Goal: Task Accomplishment & Management: Complete application form

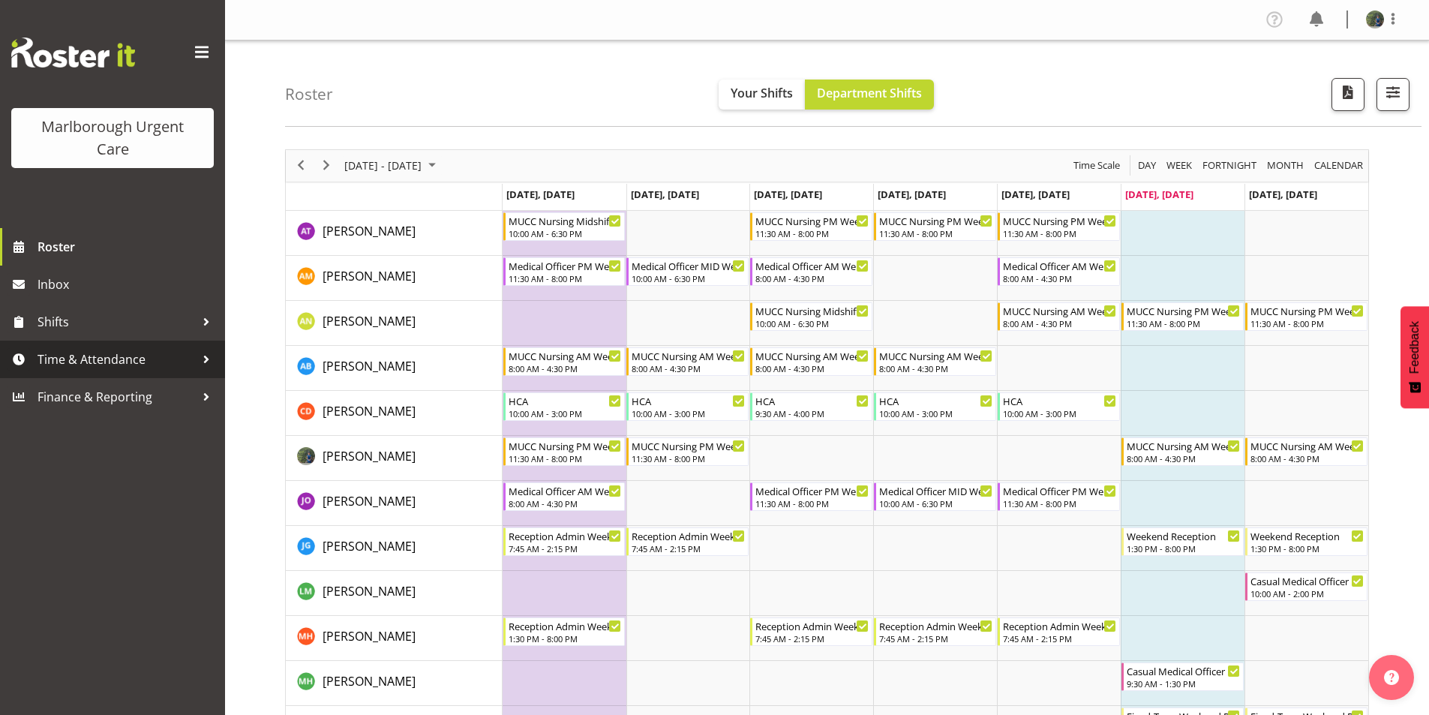
click at [59, 358] on span "Time & Attendance" at bounding box center [115, 359] width 157 height 22
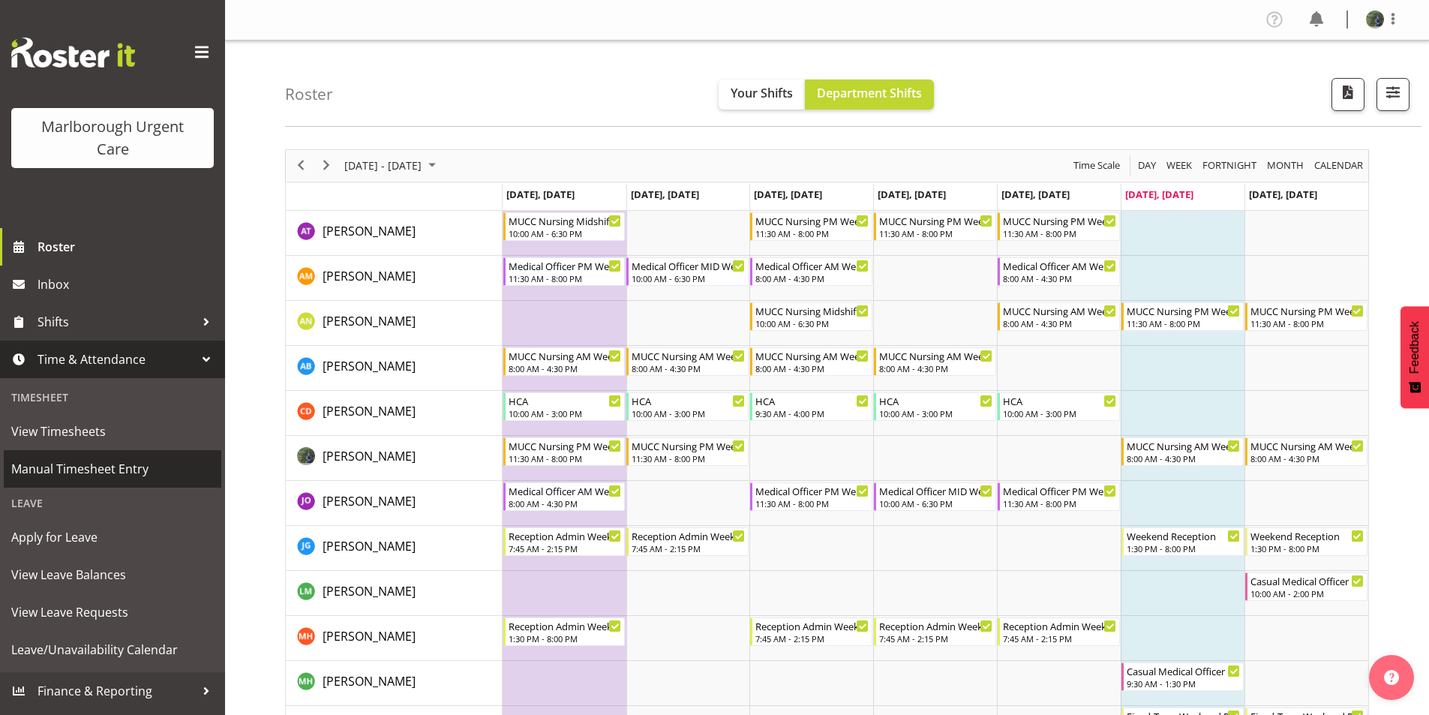
click at [77, 465] on span "Manual Timesheet Entry" at bounding box center [112, 468] width 202 height 22
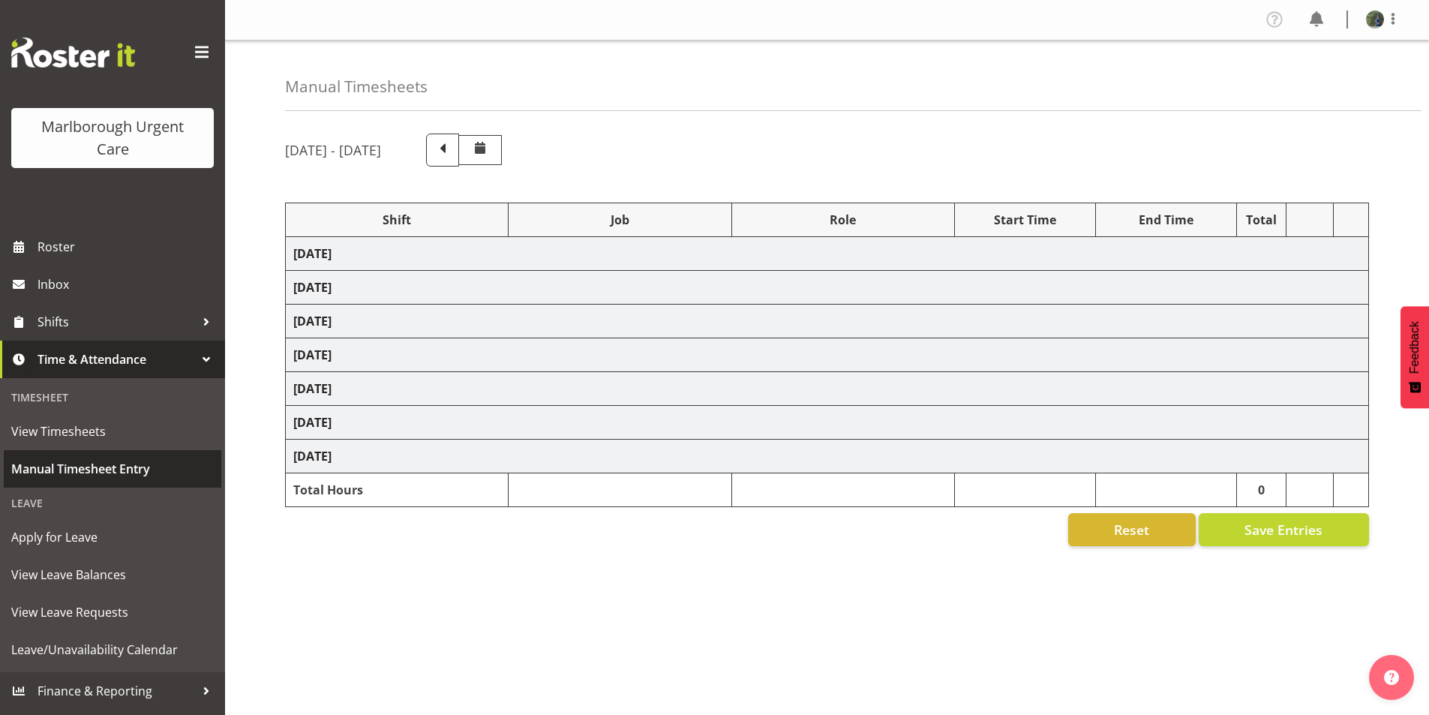
select select "80893"
select select "80939"
select select "80893"
select select "80894"
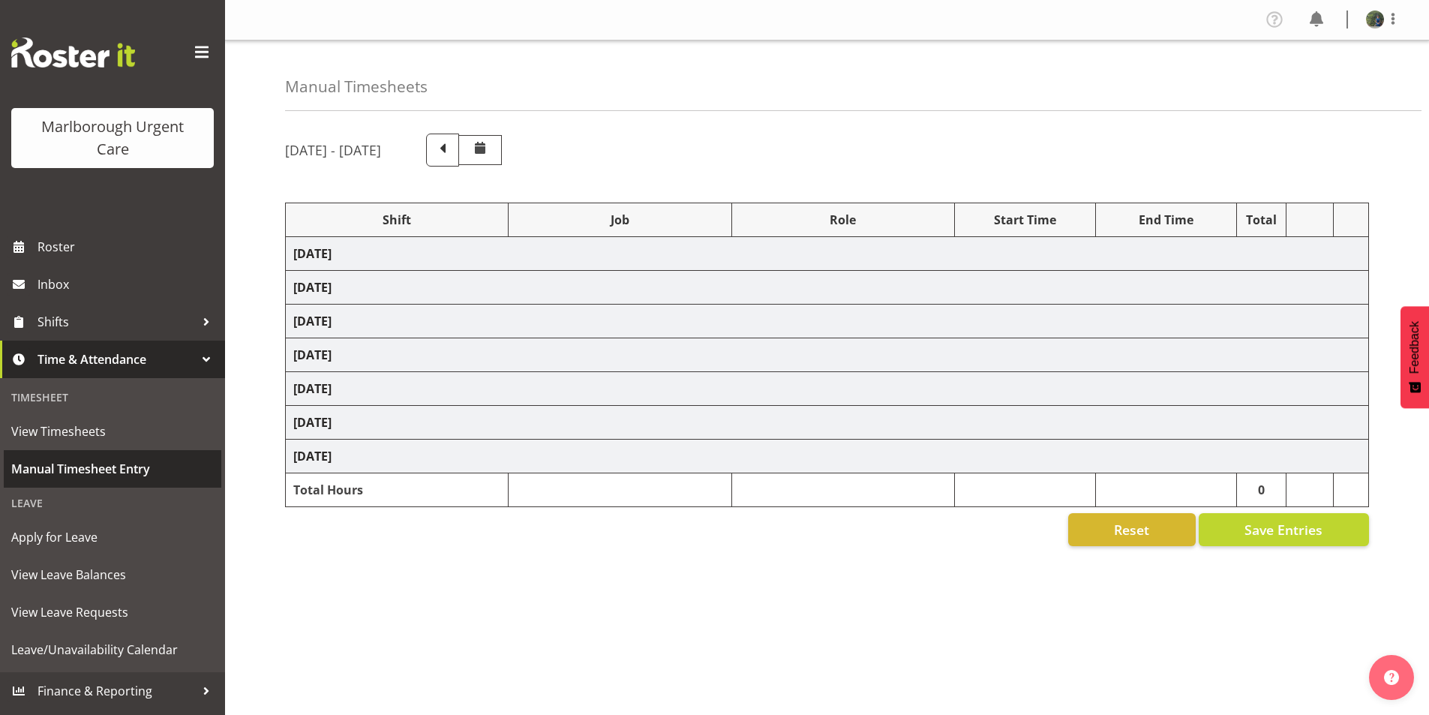
select select "1562"
select select "80894"
select select "1562"
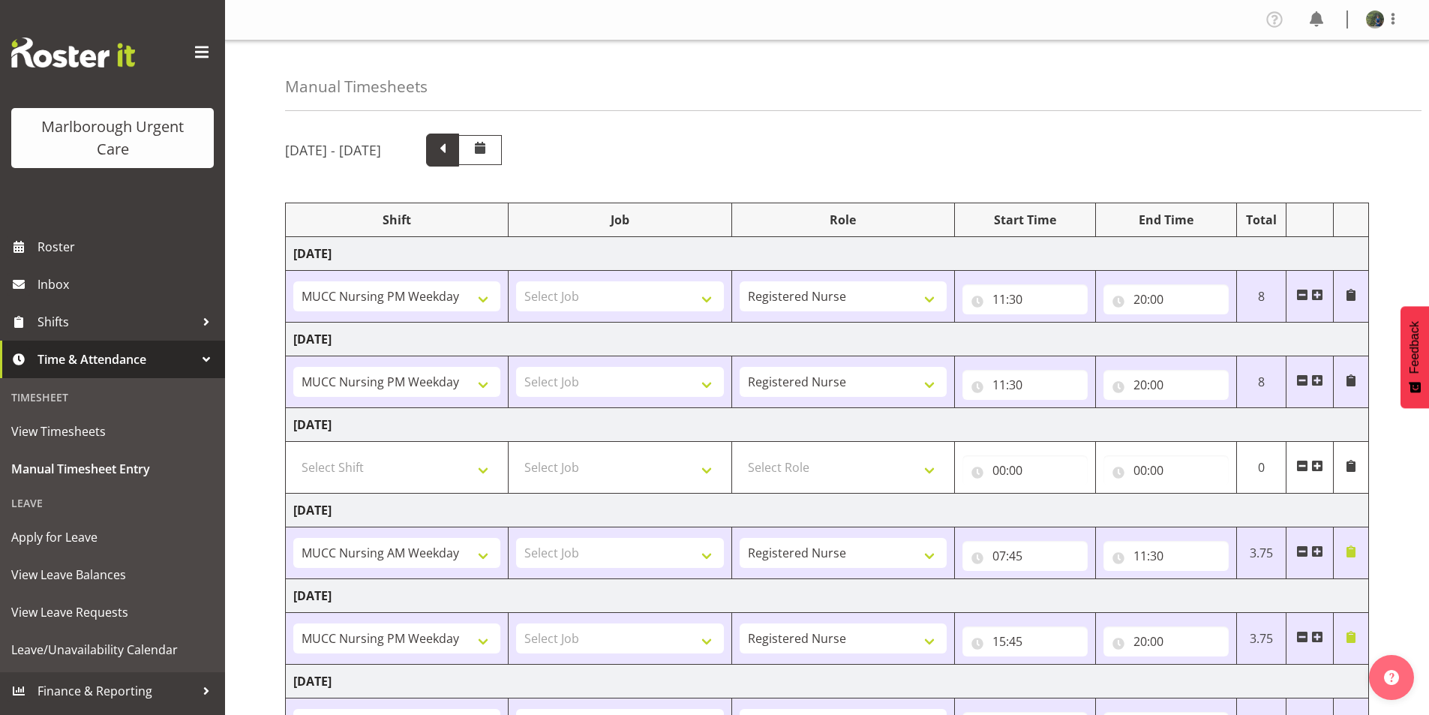
click at [452, 149] on span at bounding box center [442, 148] width 19 height 19
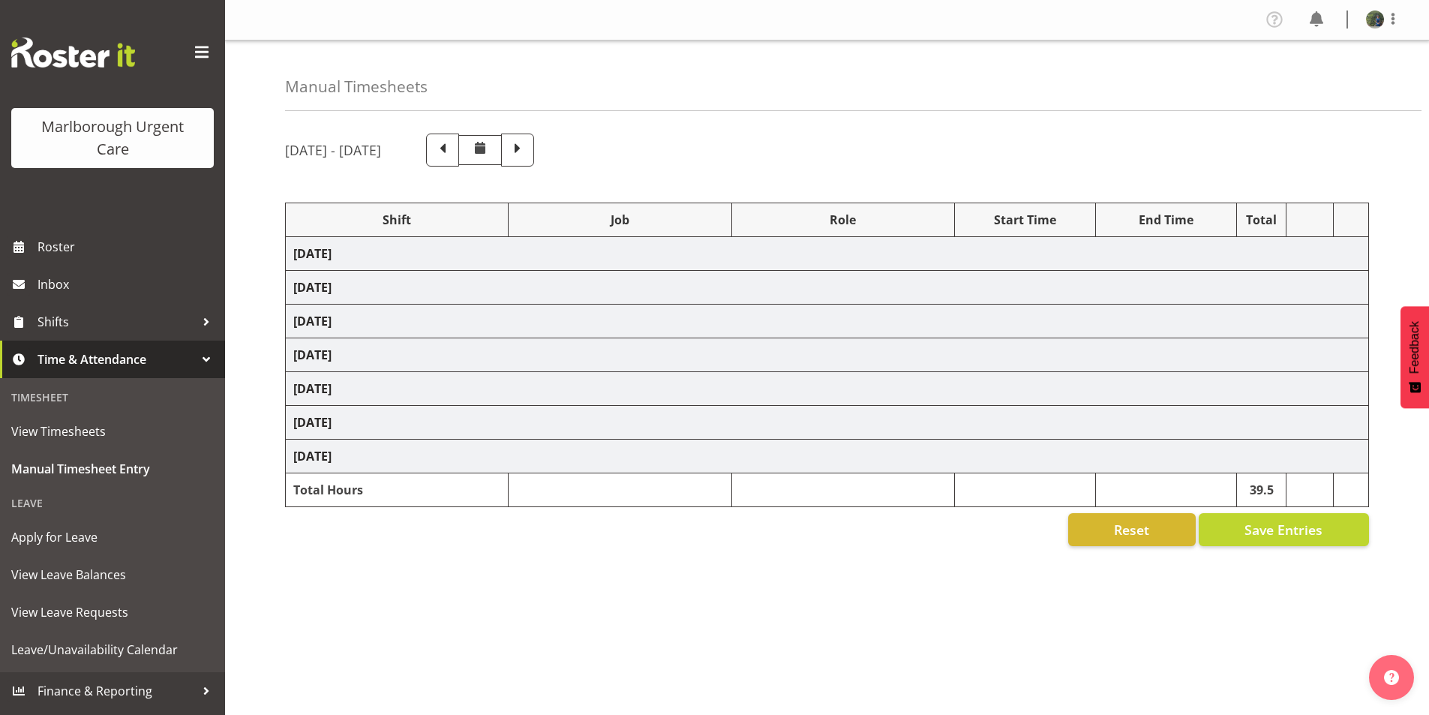
select select "80892"
select select "80893"
select select "80894"
select select "1562"
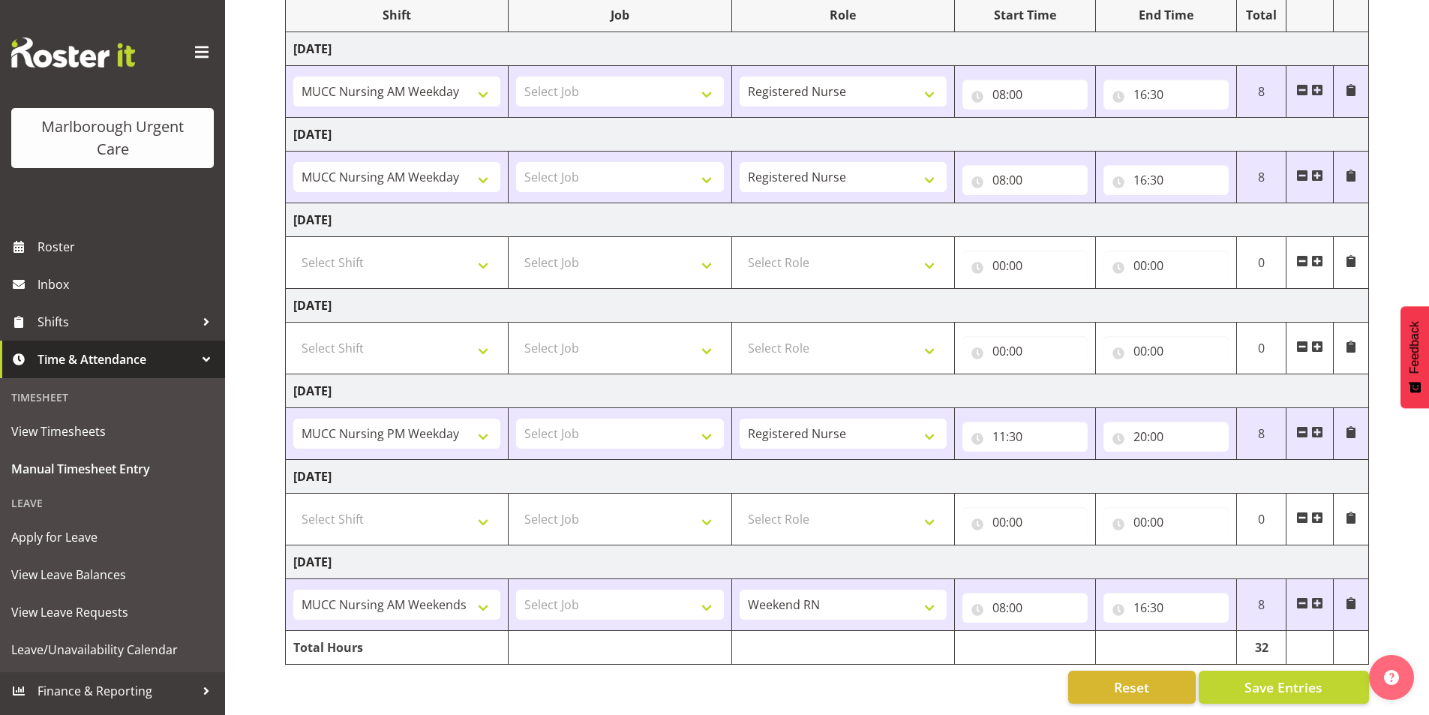
scroll to position [141, 0]
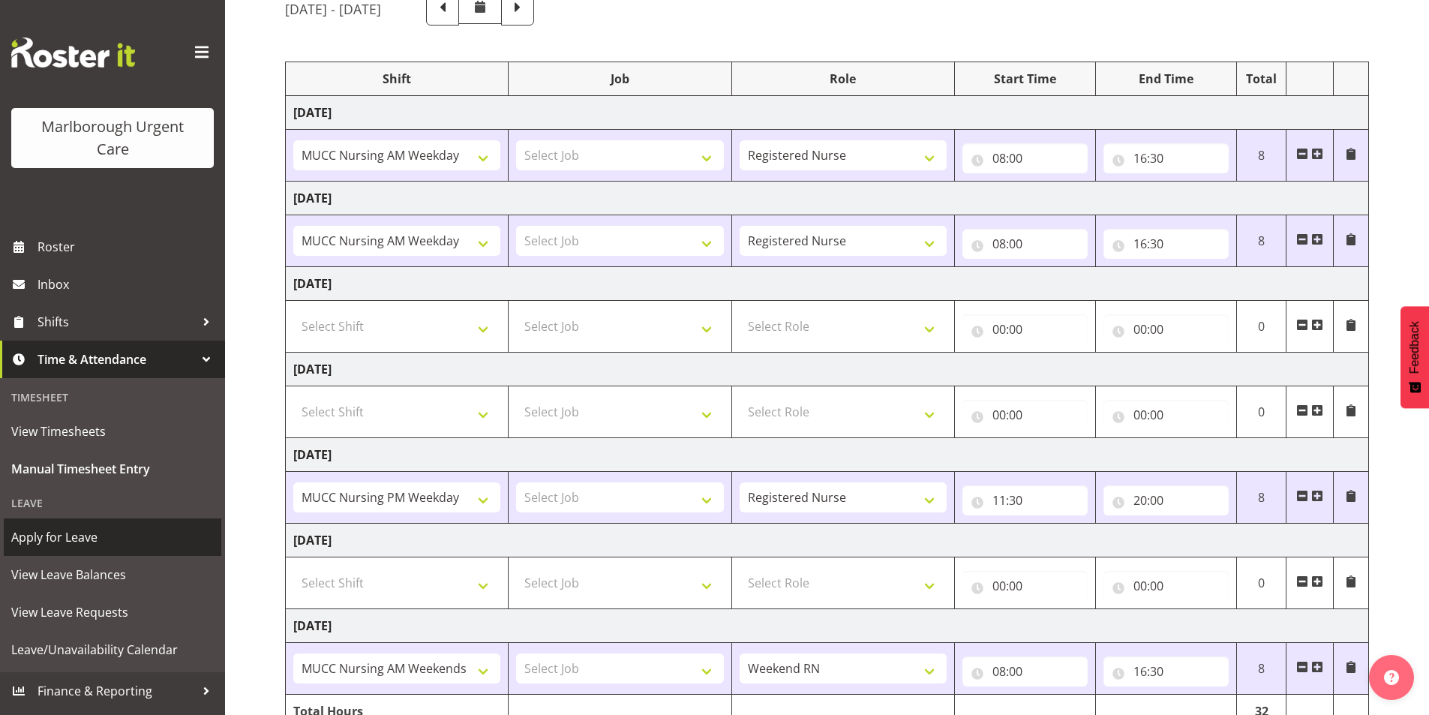
click at [65, 543] on span "Apply for Leave" at bounding box center [112, 537] width 202 height 22
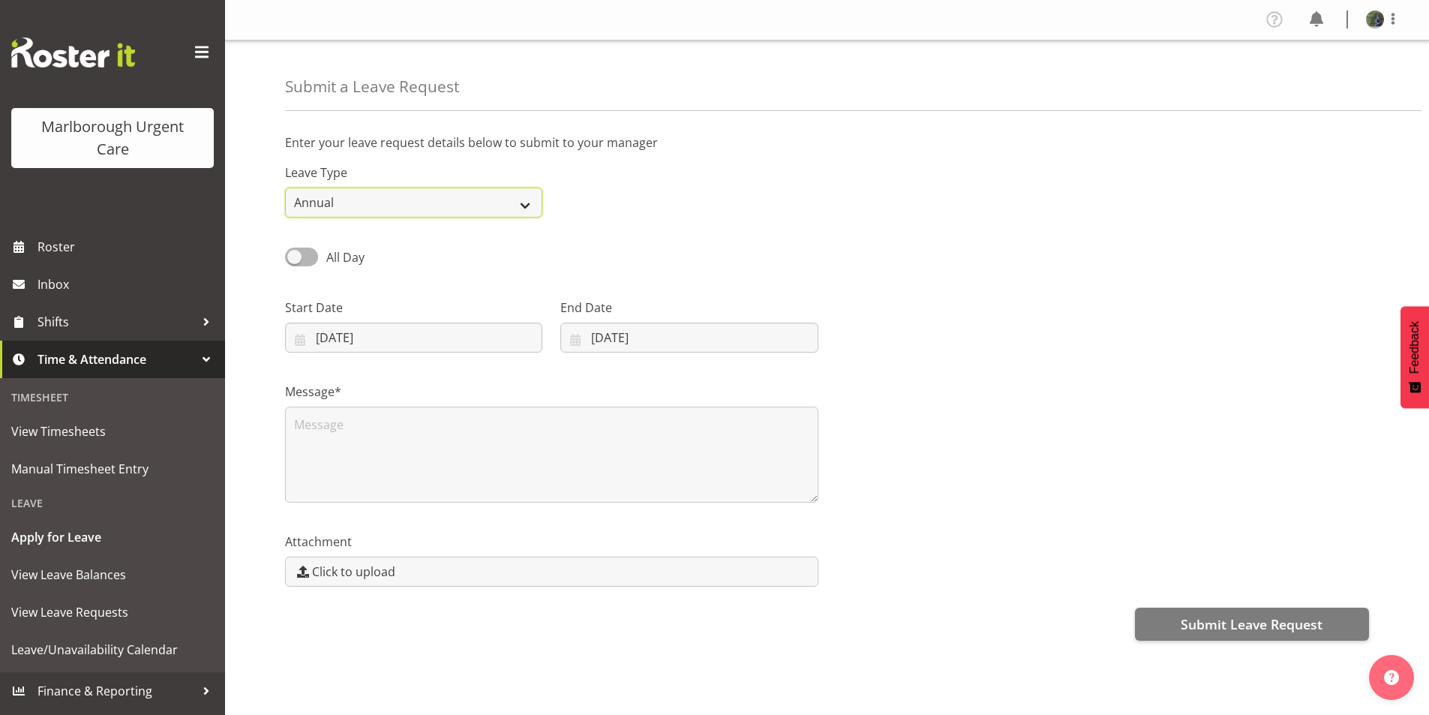
click at [505, 202] on select "Annual Sick Leave Without Pay Bereavement Domestic Violence Parental Jury Servi…" at bounding box center [413, 202] width 257 height 30
select select "Sick"
click at [285, 187] on select "Annual Sick Leave Without Pay Bereavement Domestic Violence Parental Jury Servi…" at bounding box center [413, 202] width 257 height 30
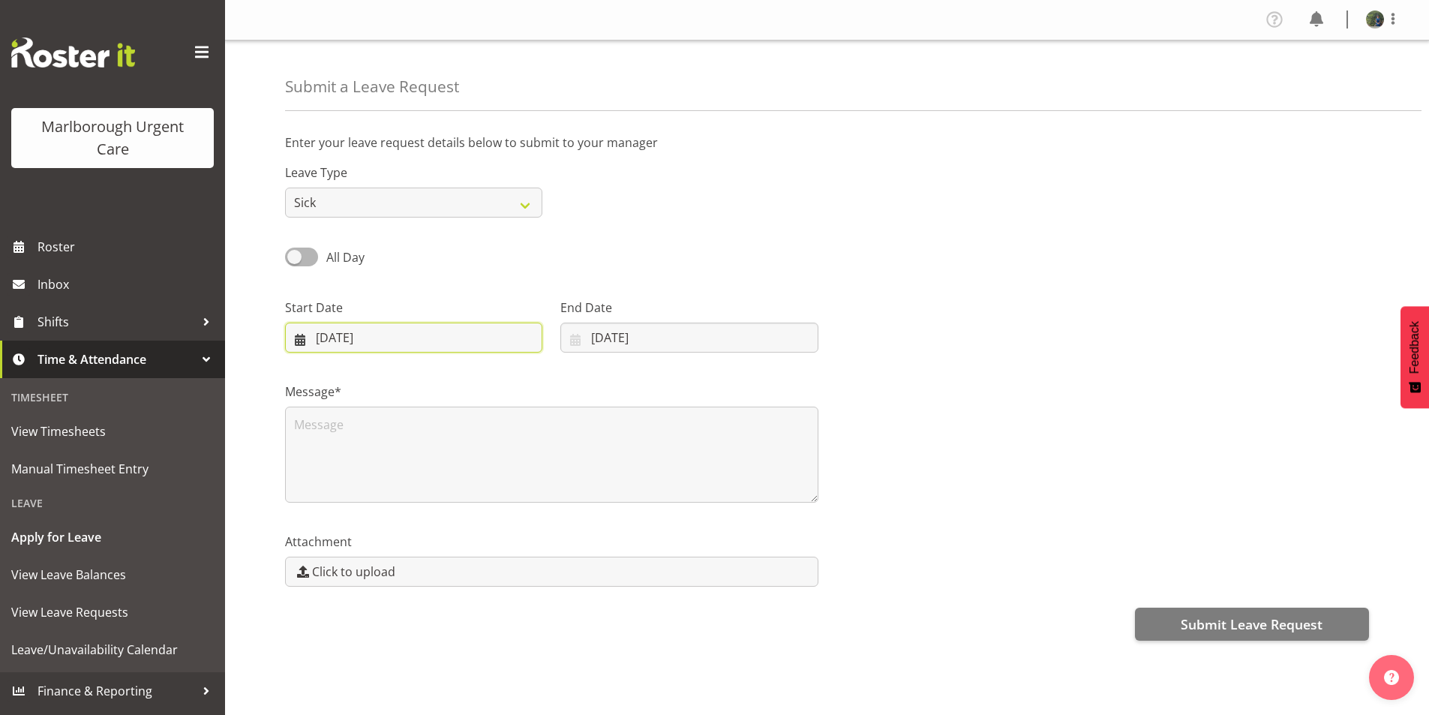
click at [300, 337] on input "27/09/2025" at bounding box center [413, 337] width 257 height 30
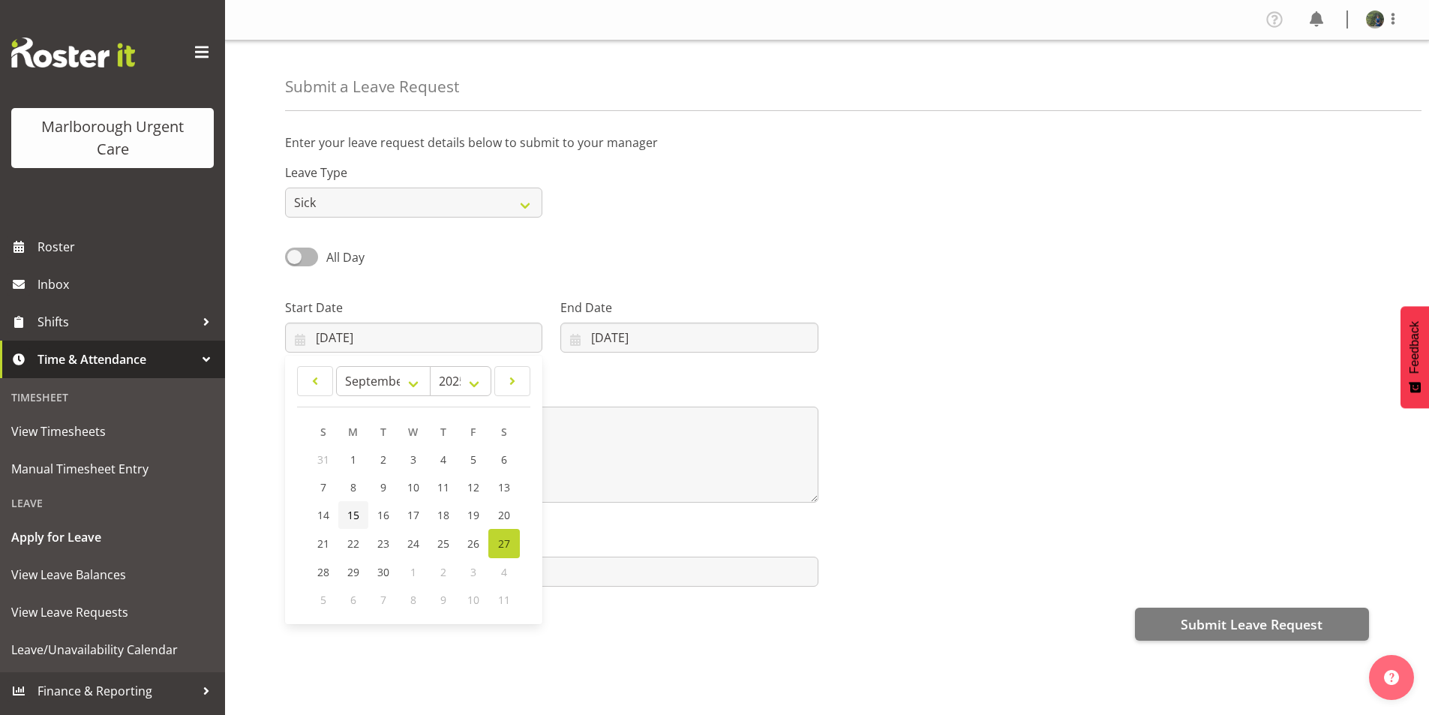
click at [353, 516] on span "15" at bounding box center [353, 515] width 12 height 14
type input "15/09/2025"
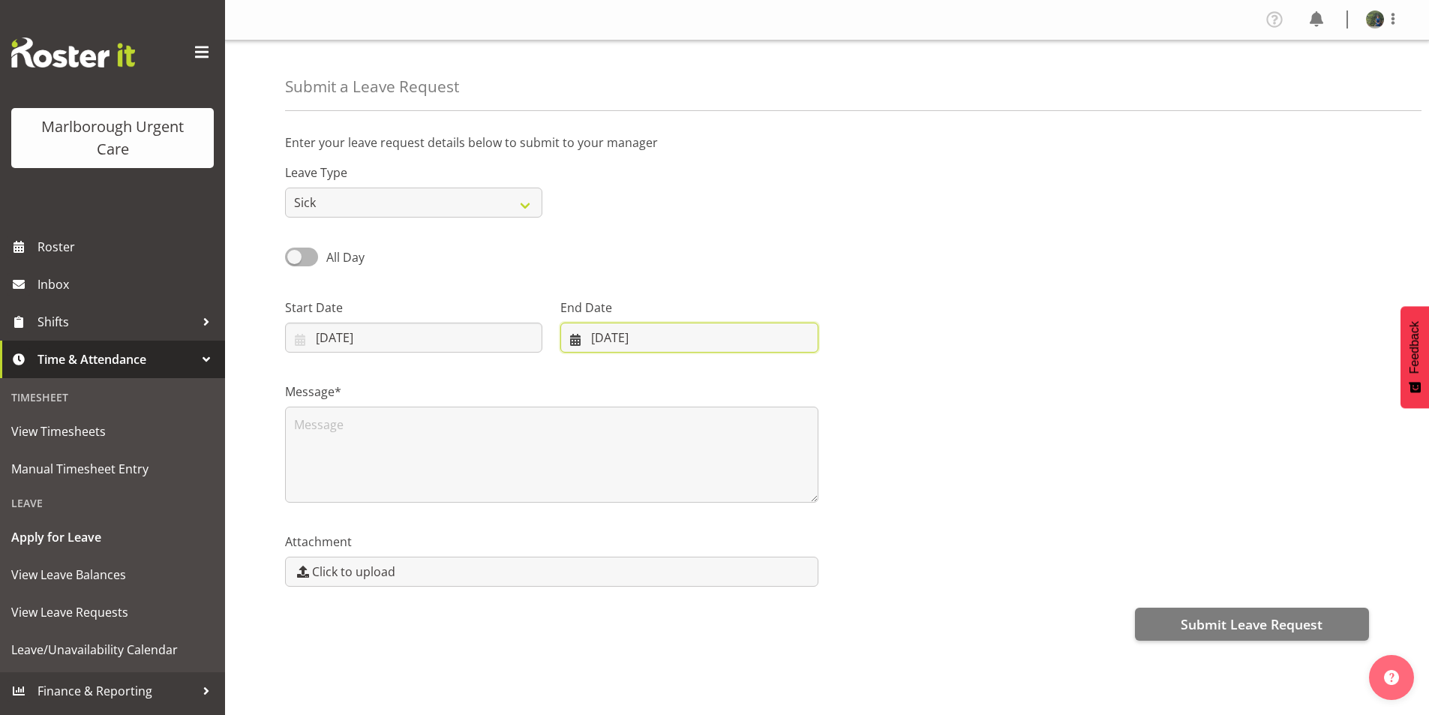
click at [619, 332] on input "27/09/2025" at bounding box center [688, 337] width 257 height 30
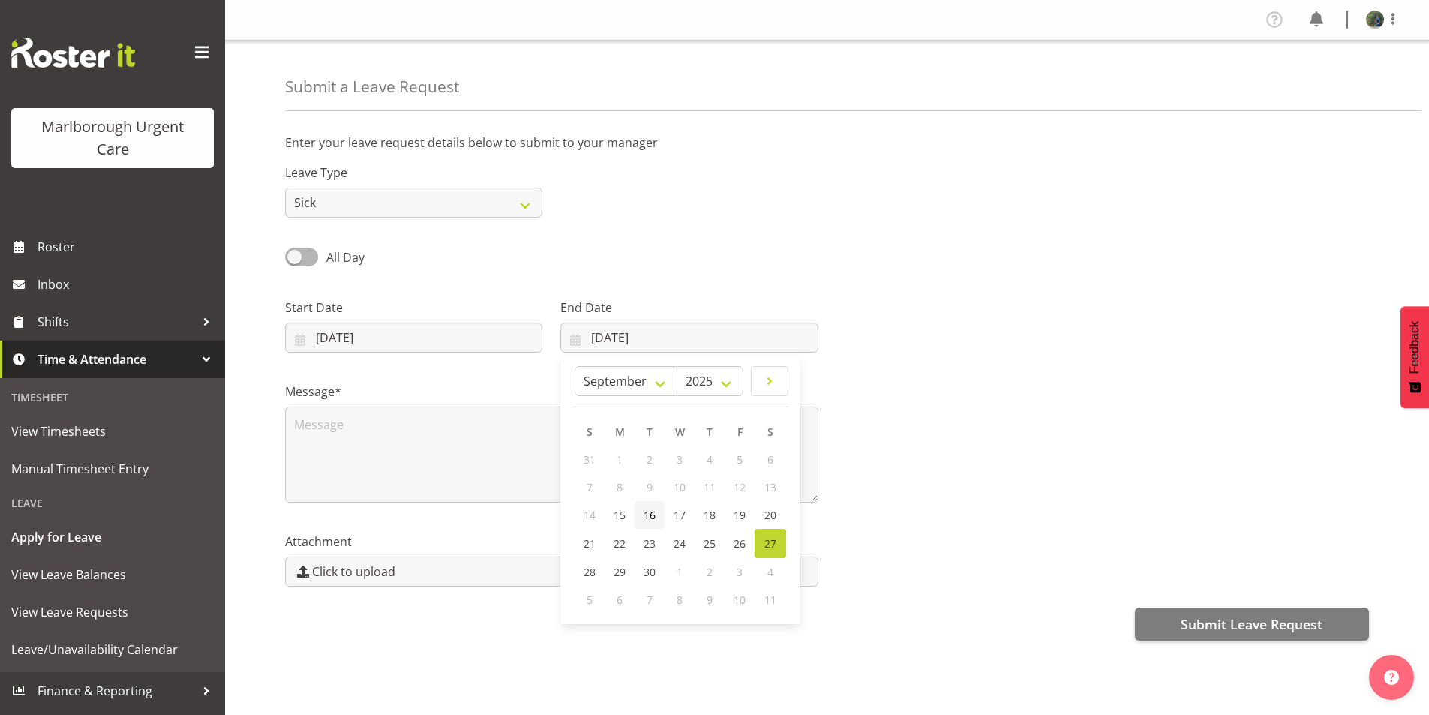
click at [650, 521] on span "16" at bounding box center [649, 515] width 12 height 14
type input "16/09/2025"
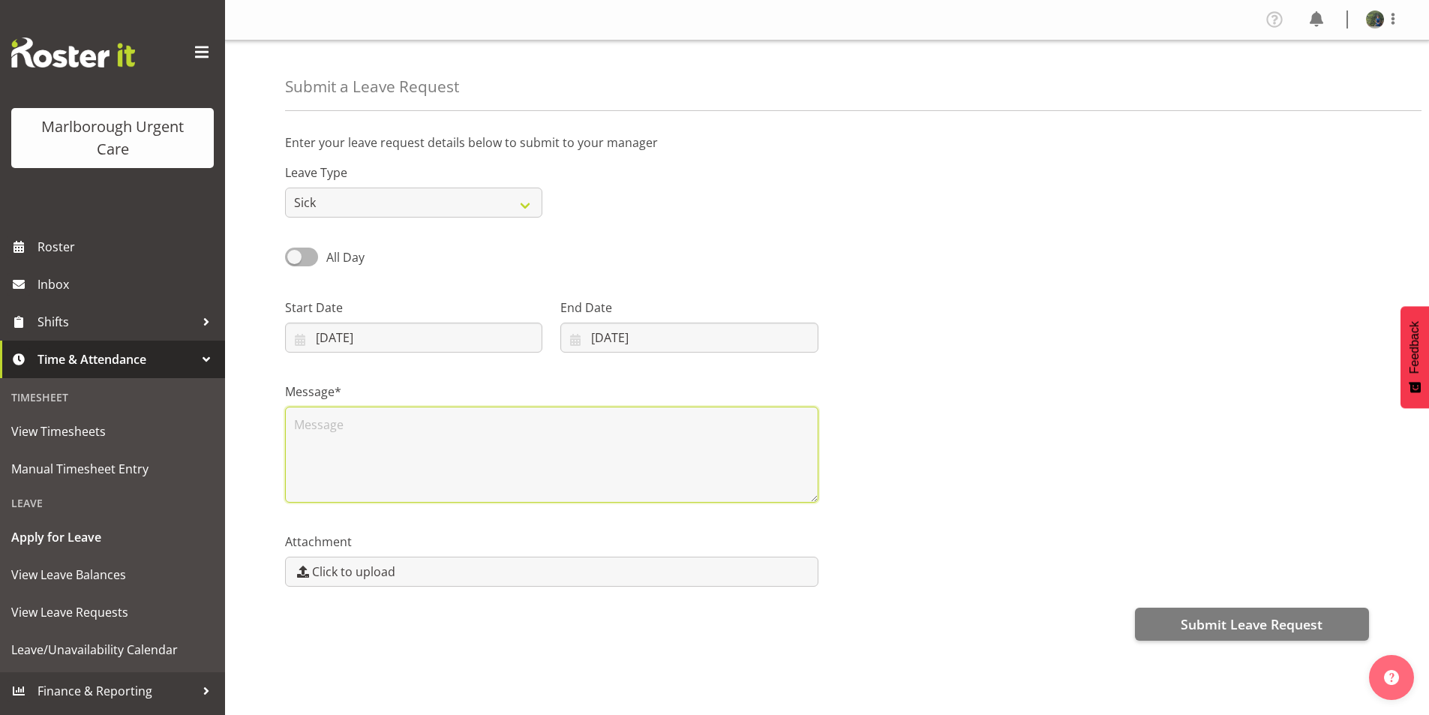
click at [385, 463] on textarea at bounding box center [551, 454] width 533 height 96
type textarea "i"
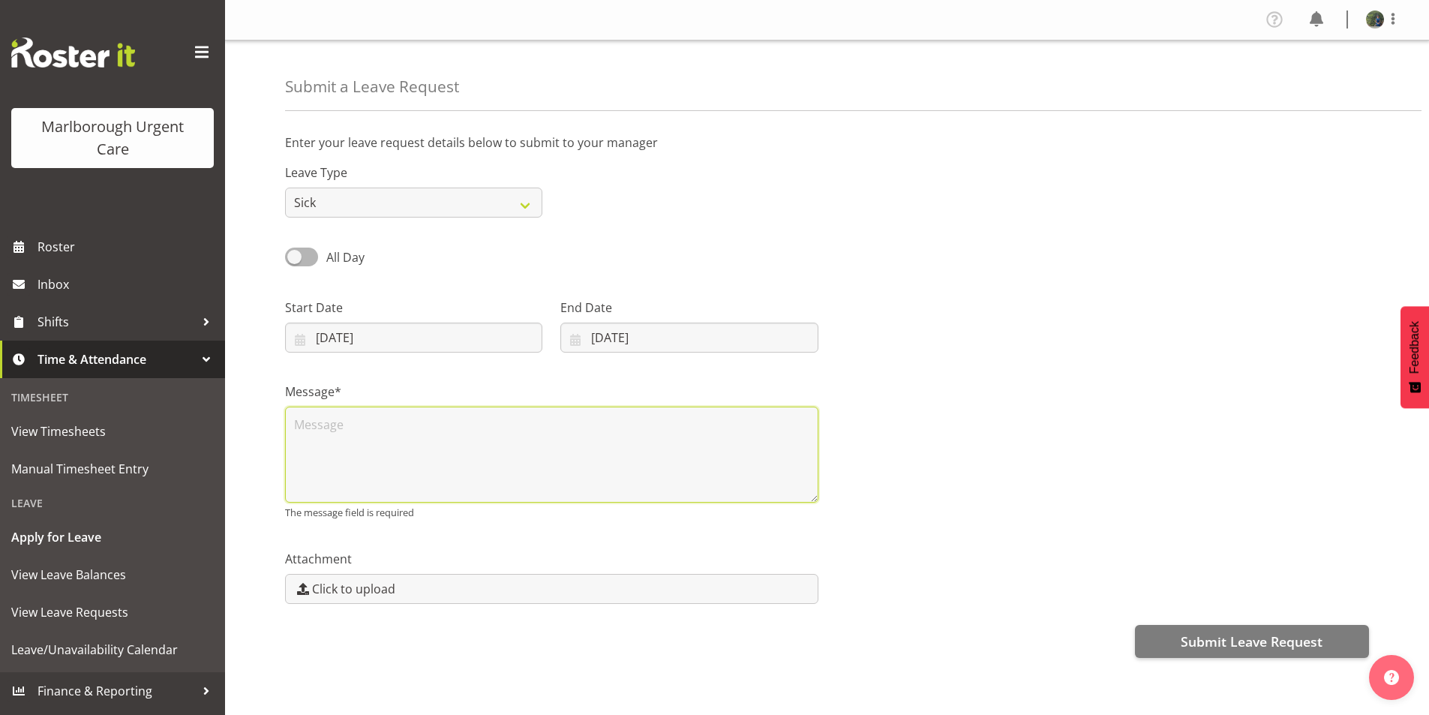
type textarea "i"
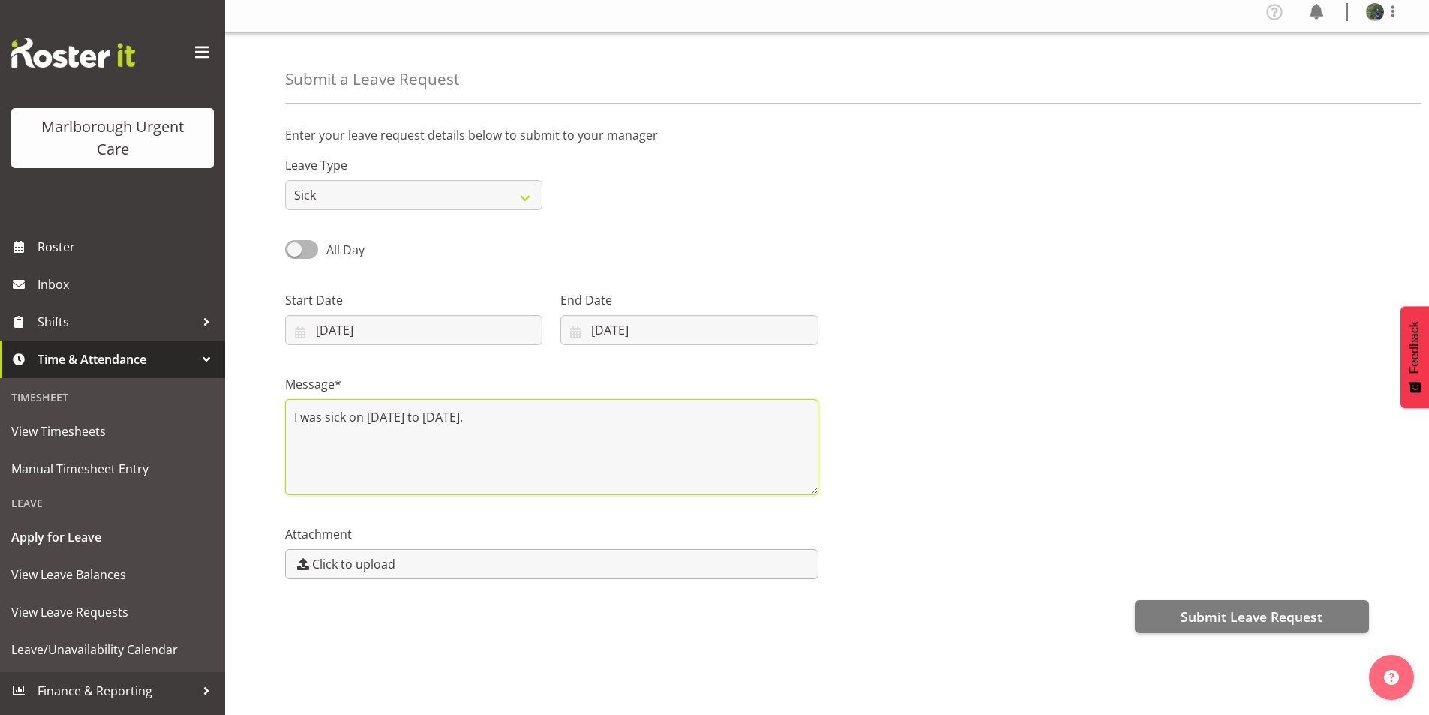
scroll to position [19, 0]
type textarea "I was sick on 15/09/25 to 16/09/25."
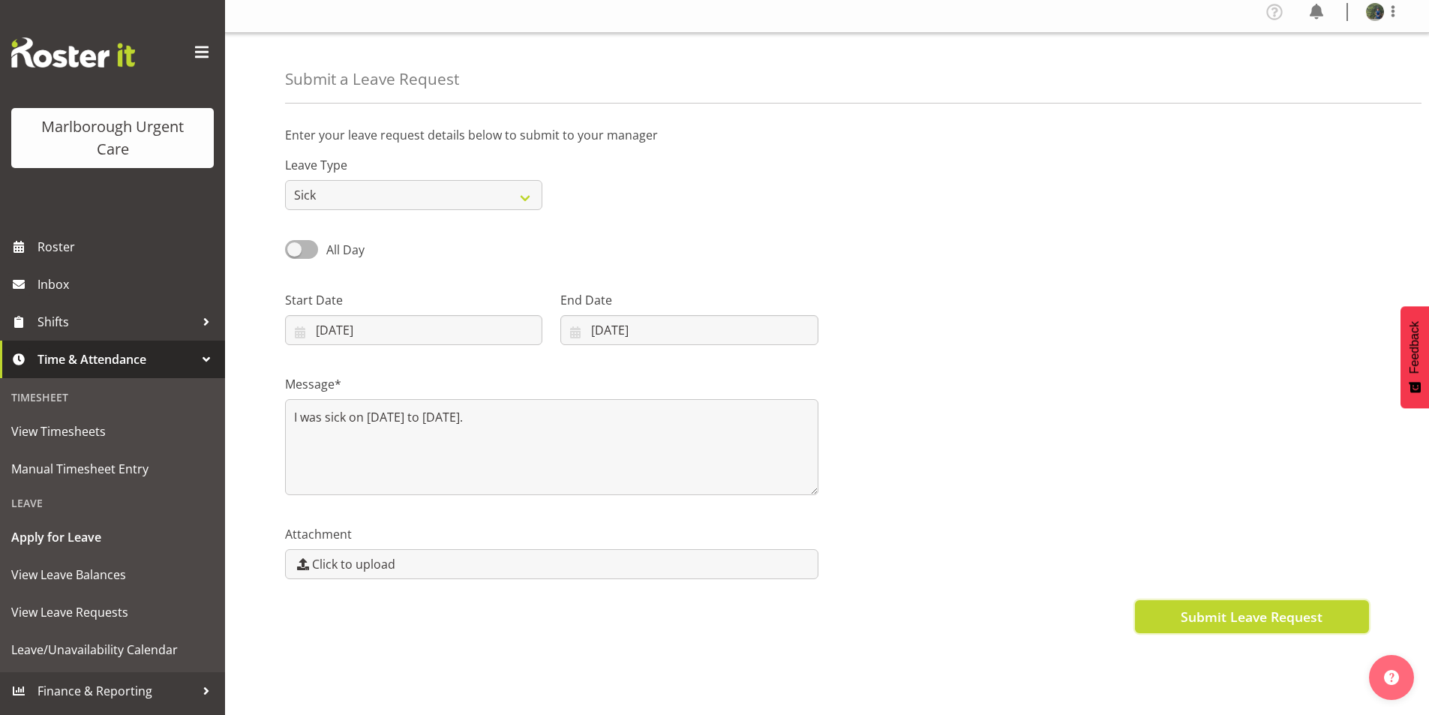
click at [1239, 607] on span "Submit Leave Request" at bounding box center [1251, 616] width 142 height 19
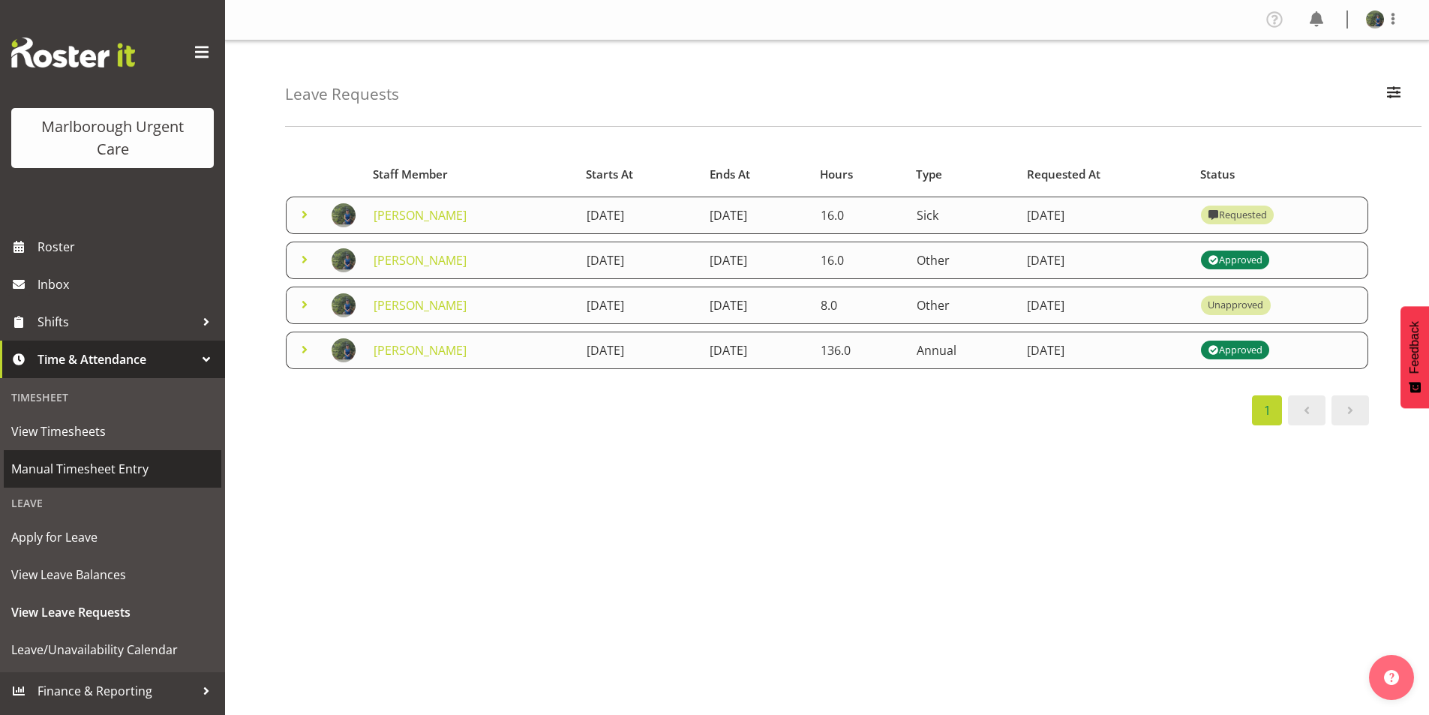
click at [94, 469] on span "Manual Timesheet Entry" at bounding box center [112, 468] width 202 height 22
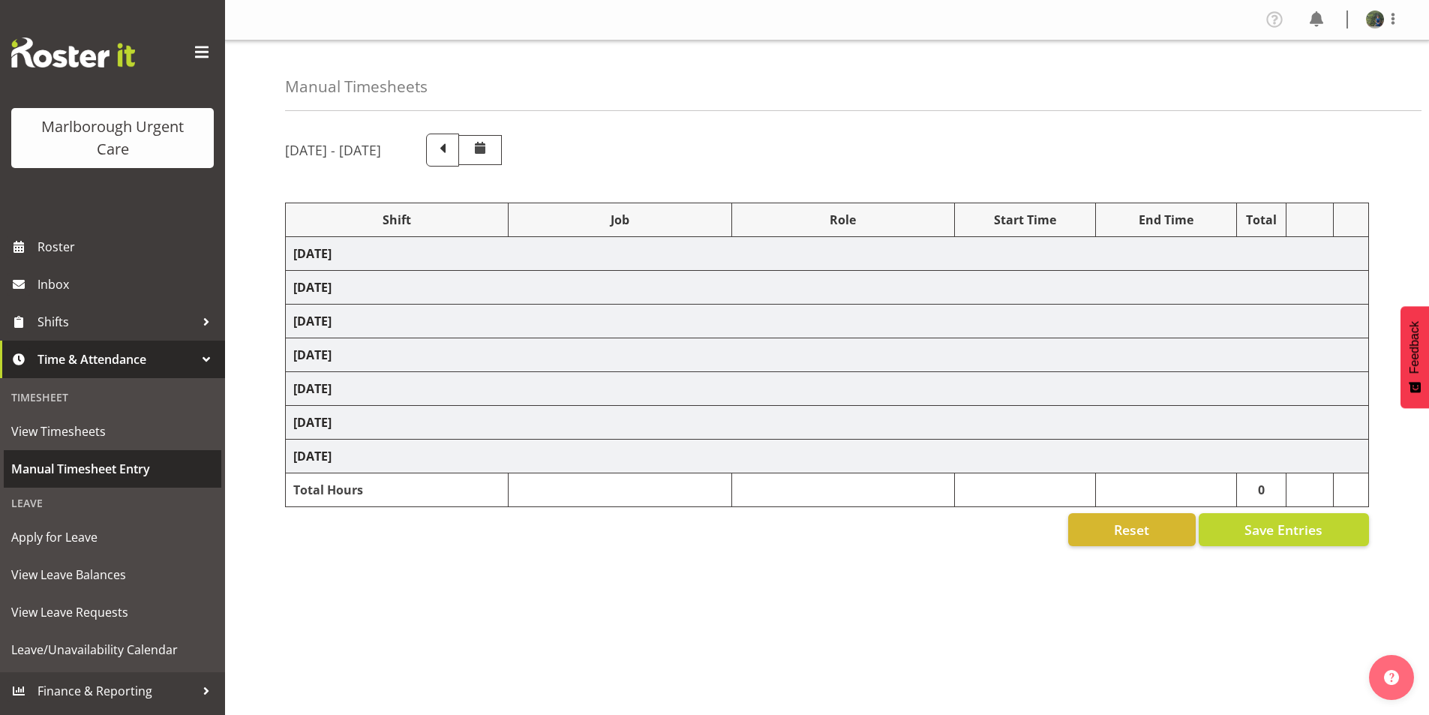
select select "80893"
select select "80939"
select select "80893"
select select "80894"
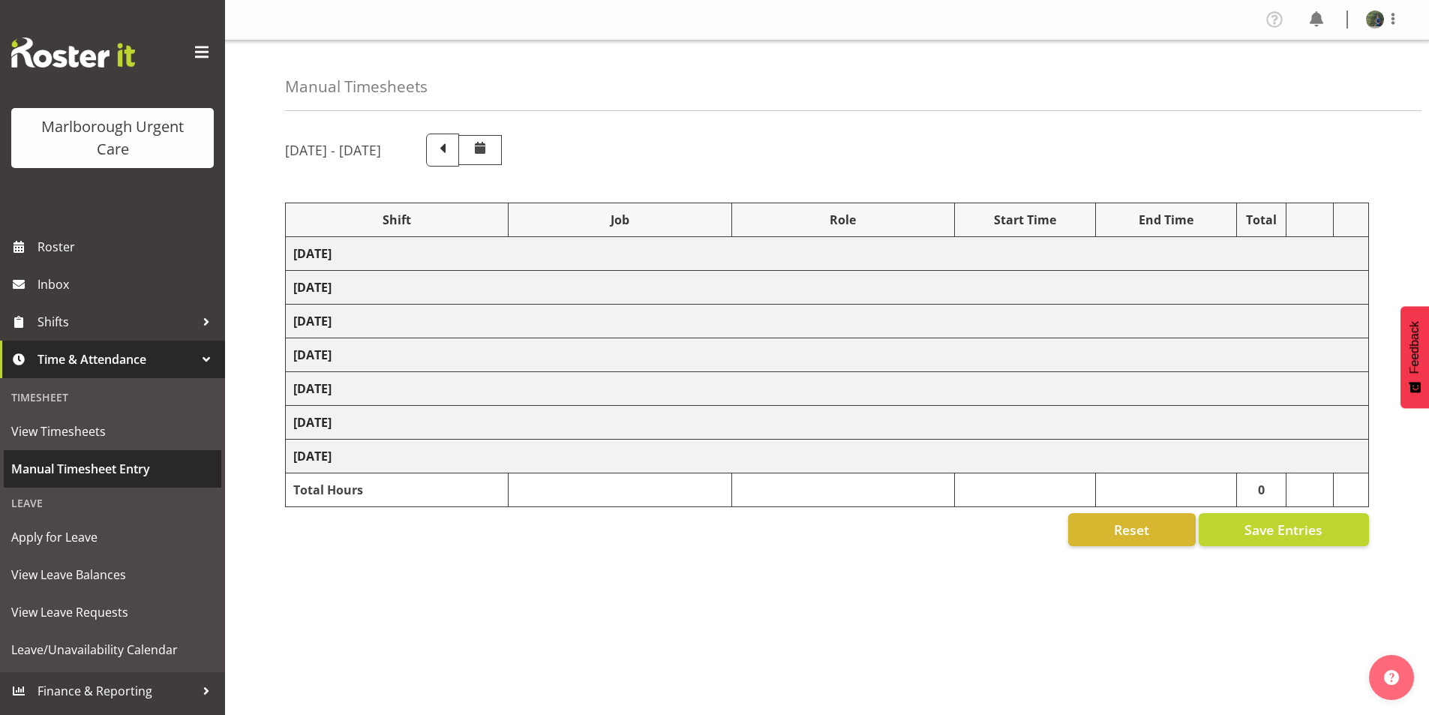
select select "1562"
select select "80894"
select select "1562"
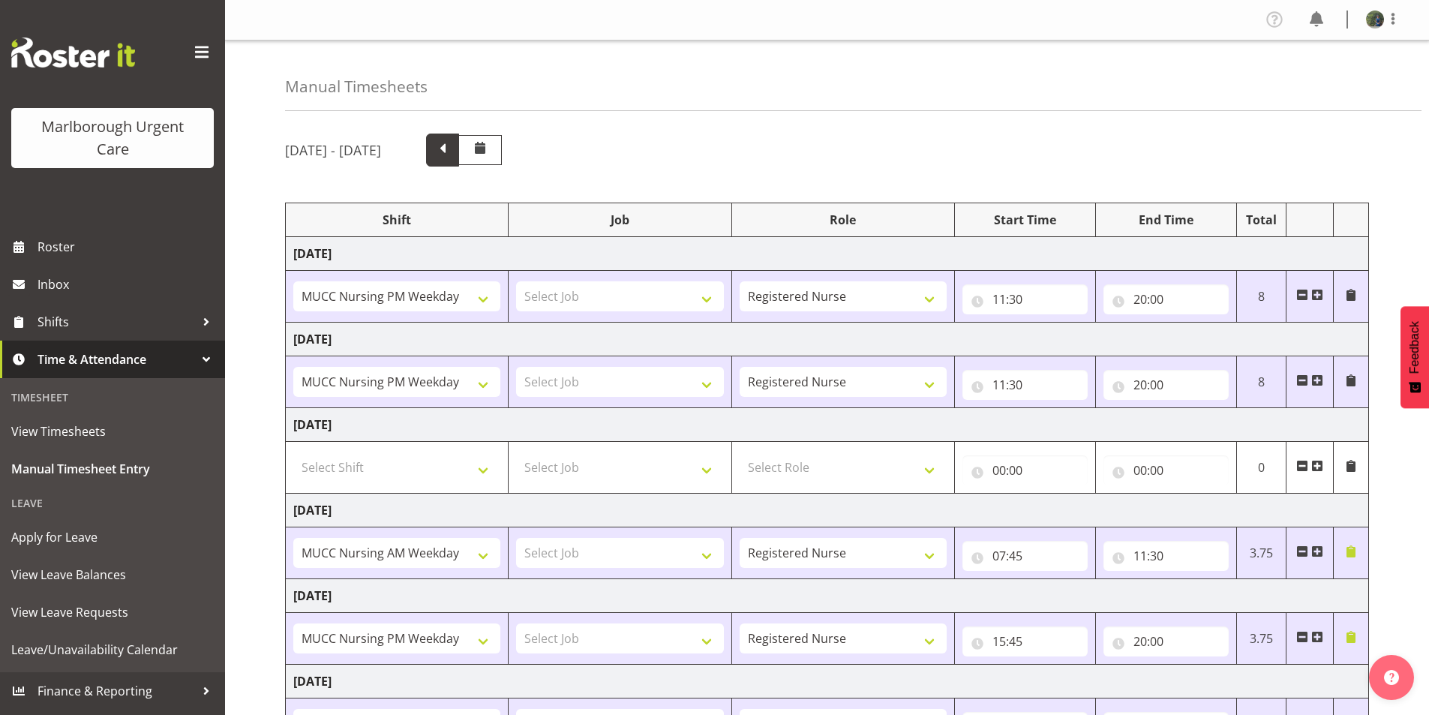
click at [452, 154] on span at bounding box center [442, 148] width 19 height 19
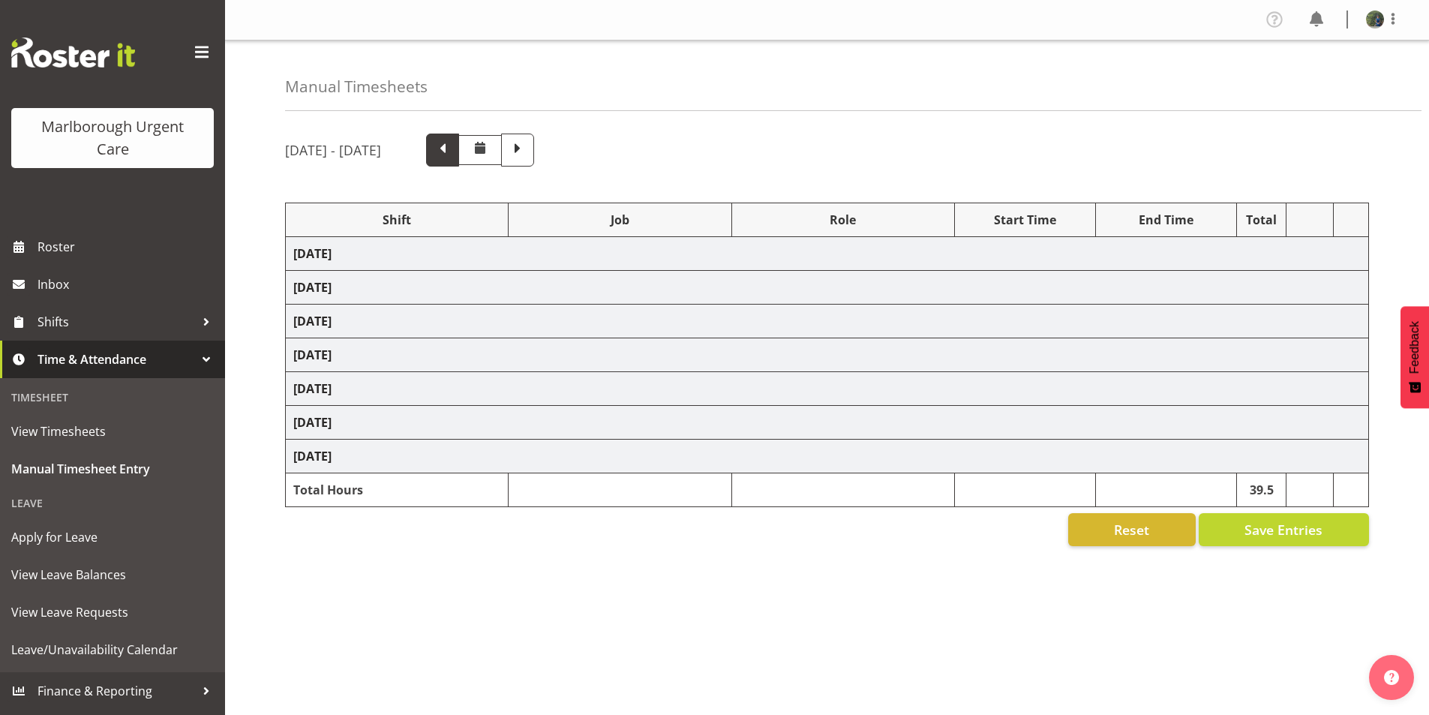
select select "80892"
select select "80893"
select select "80894"
select select "1562"
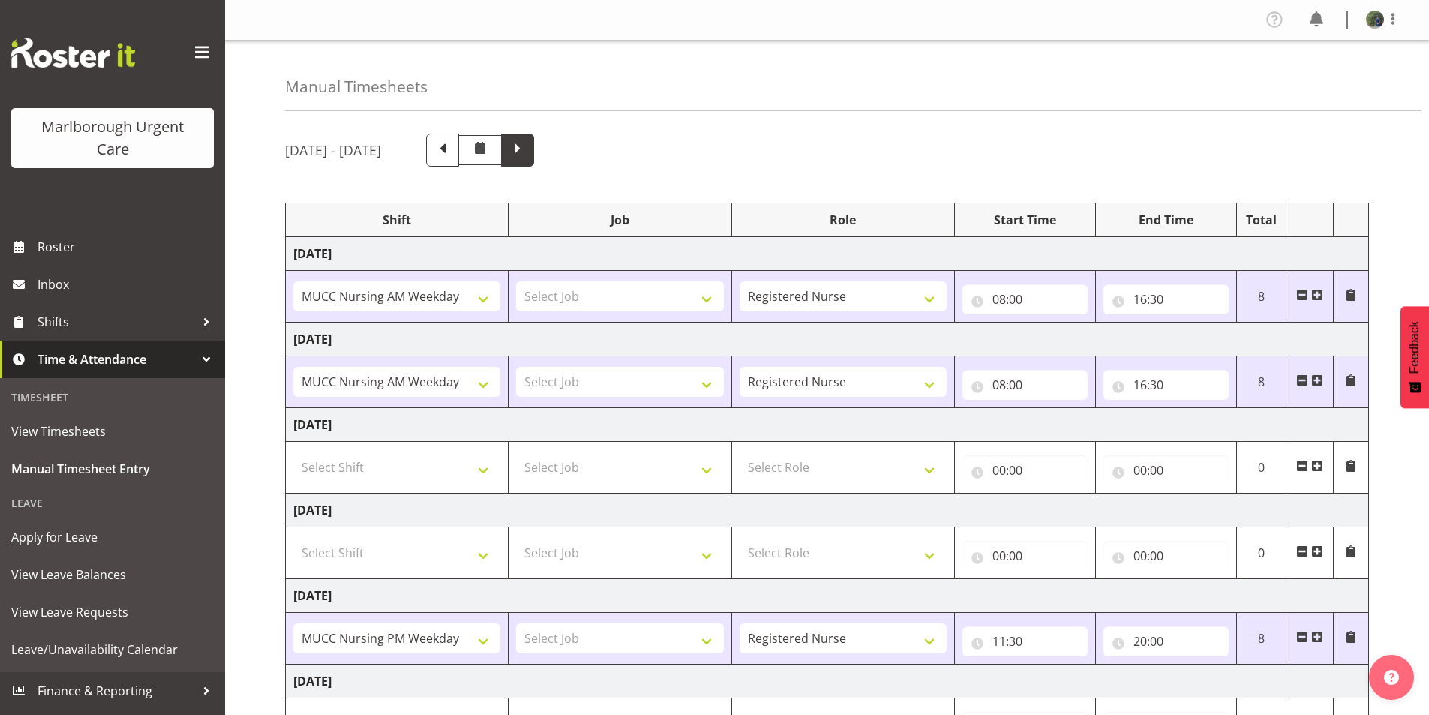
click at [527, 147] on span at bounding box center [517, 148] width 19 height 19
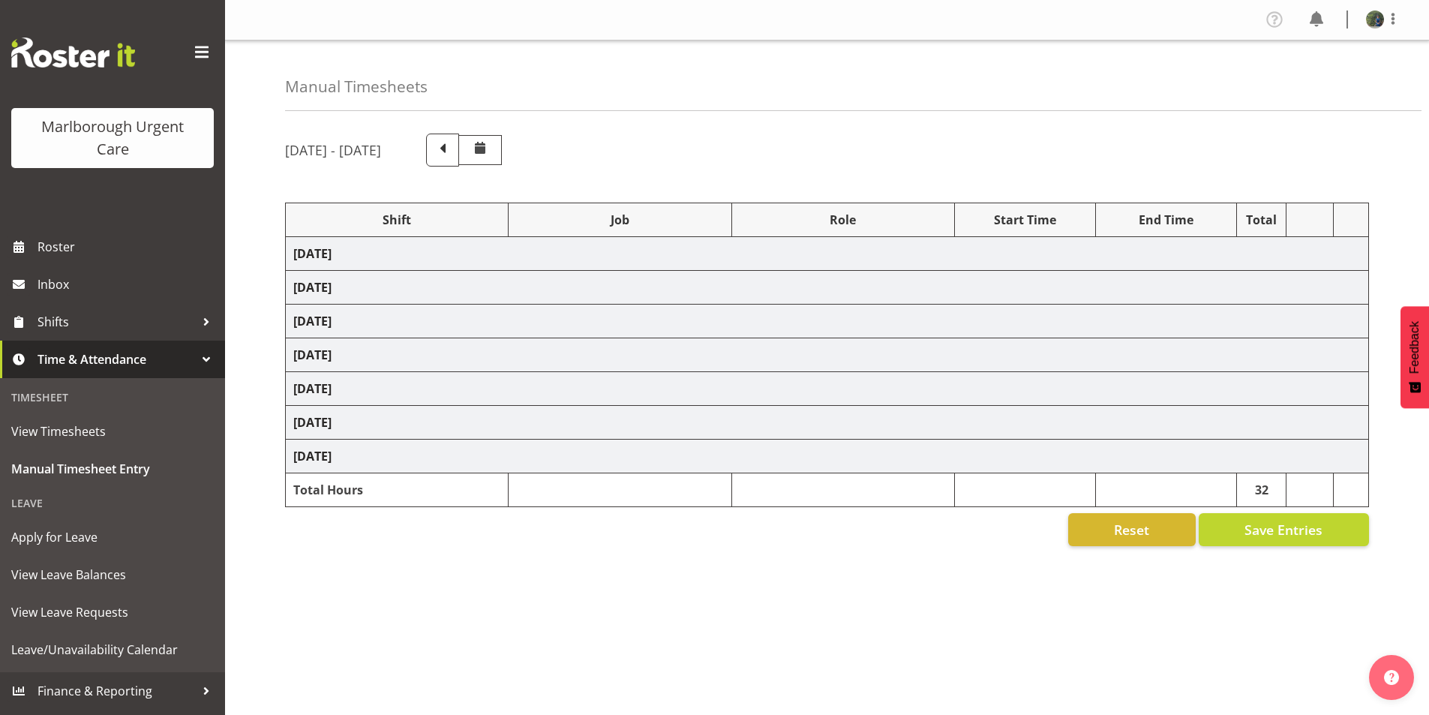
select select "80893"
select select "80939"
select select "80893"
select select "80894"
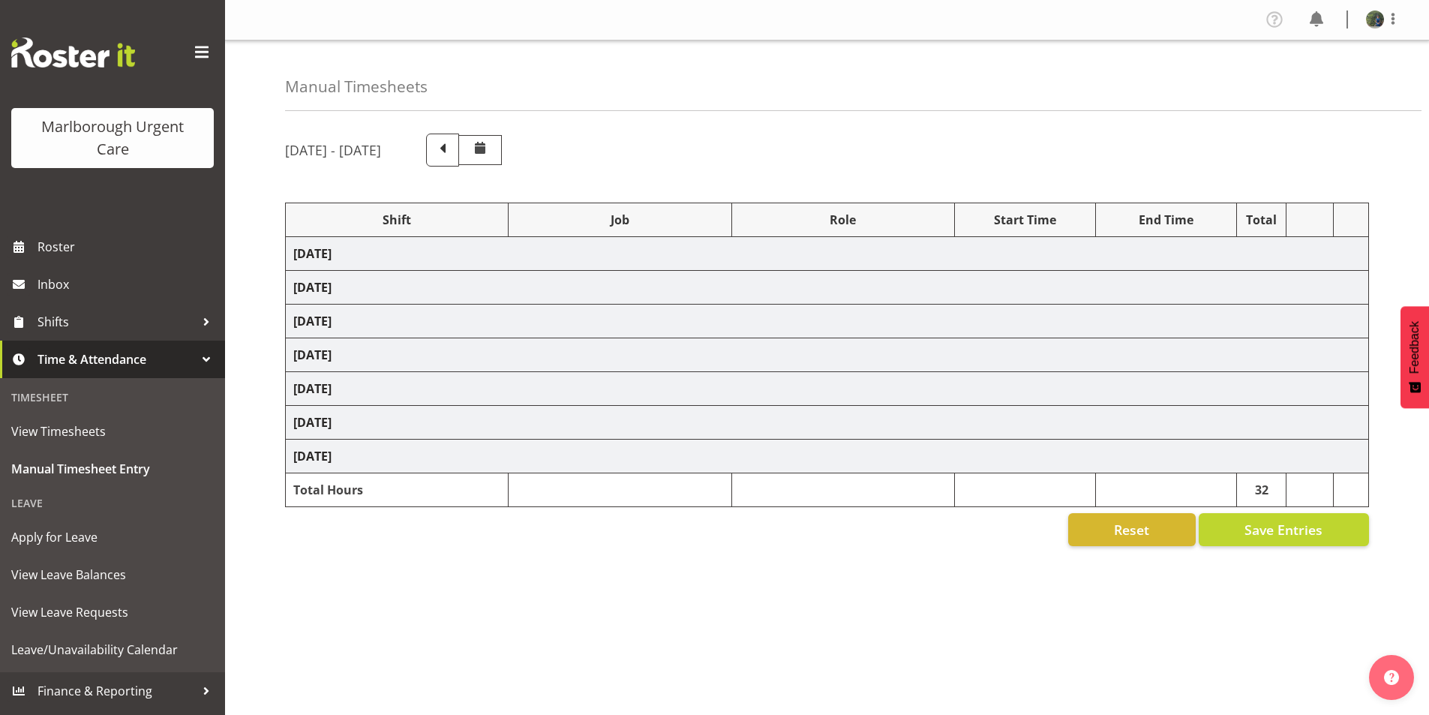
select select "1562"
select select "80894"
select select "1562"
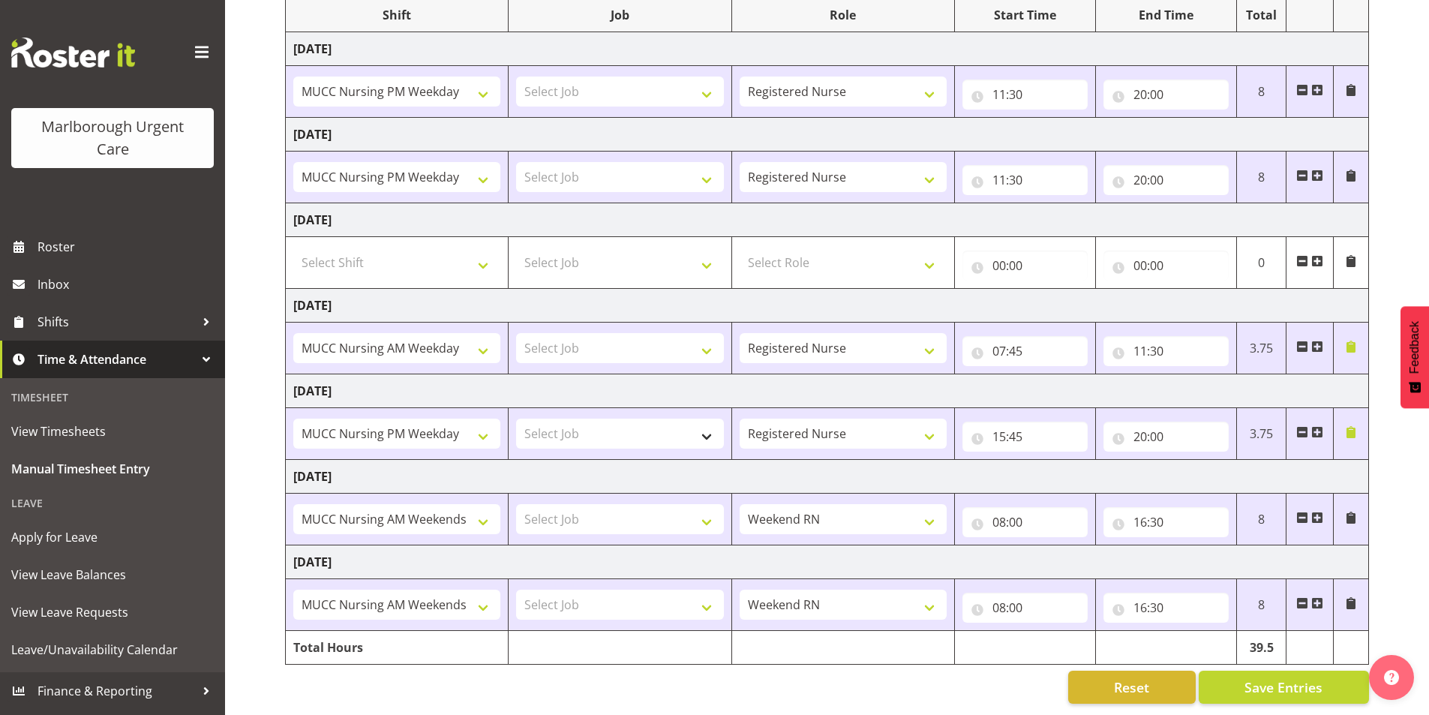
scroll to position [216, 0]
click at [1154, 427] on input "20:00" at bounding box center [1165, 436] width 125 height 30
click at [1235, 461] on select "00 01 02 03 04 05 06 07 08 09 10 11 12 13 14 15 16 17 18 19 20 21 22 23 24 25 2…" at bounding box center [1245, 475] width 34 height 30
select select "25"
click at [1228, 460] on select "00 01 02 03 04 05 06 07 08 09 10 11 12 13 14 15 16 17 18 19 20 21 22 23 24 25 2…" at bounding box center [1245, 475] width 34 height 30
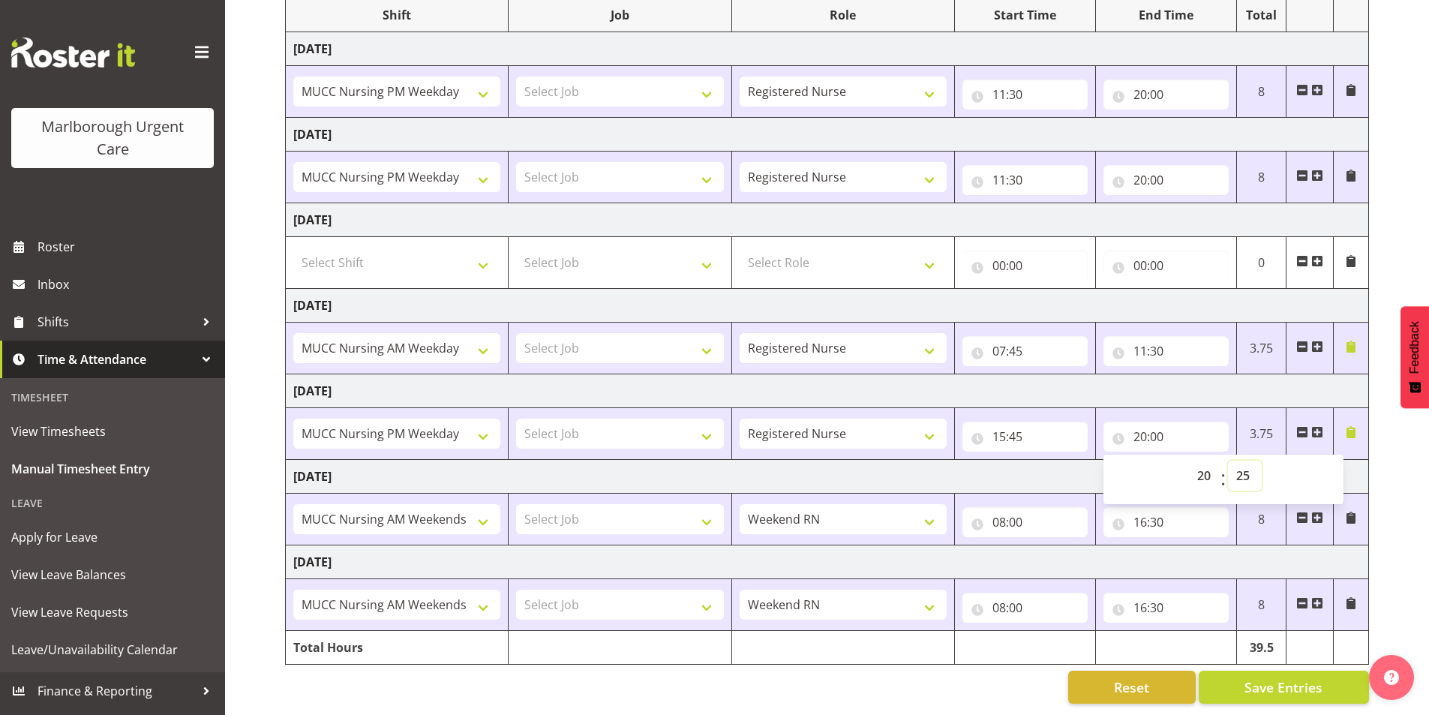
type input "20:25"
click at [1156, 465] on div "00 01 02 03 04 05 06 07 08 09 10 11 12 13 14 15 16 17 18 19 20 21 22 23 : 00 01…" at bounding box center [1223, 478] width 240 height 37
click at [1077, 462] on td "[DATE]" at bounding box center [827, 477] width 1083 height 34
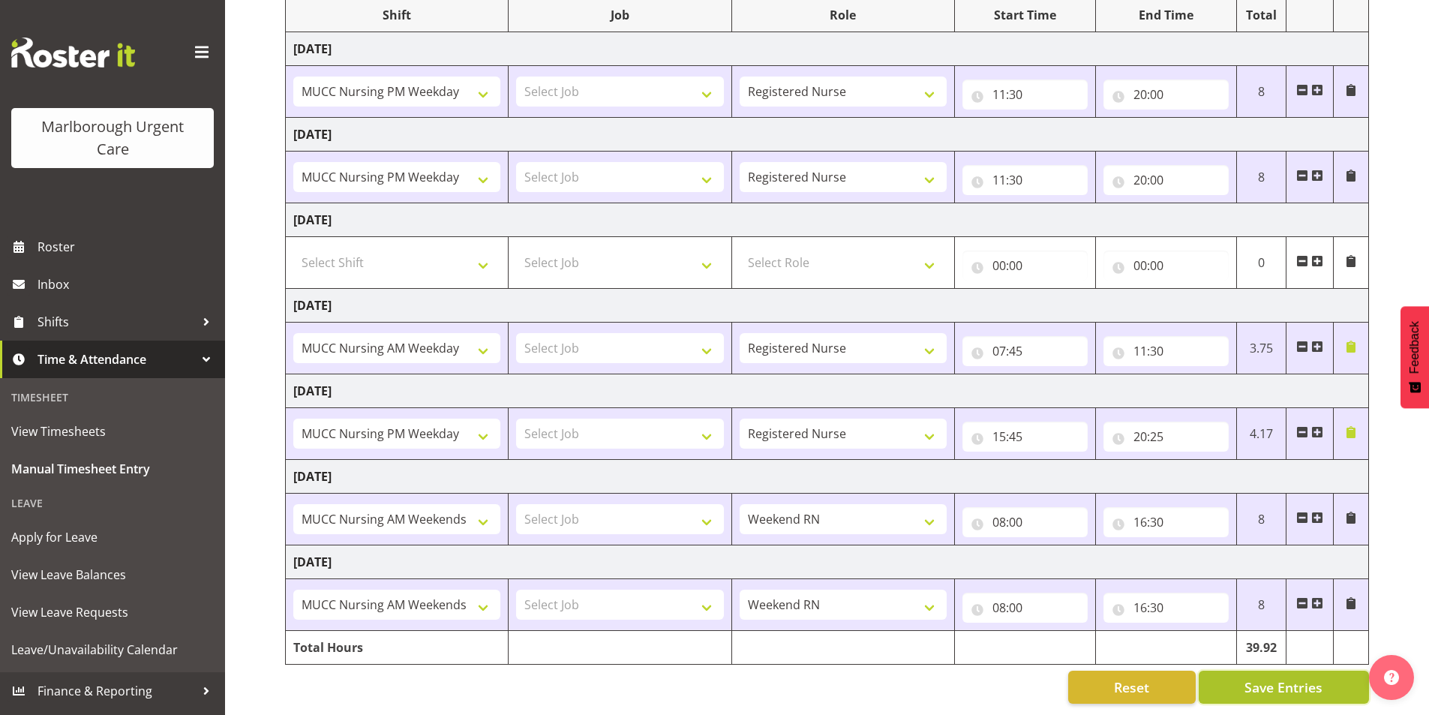
click at [1275, 677] on span "Save Entries" at bounding box center [1283, 686] width 78 height 19
click at [1235, 672] on button "Save Entries" at bounding box center [1283, 686] width 170 height 33
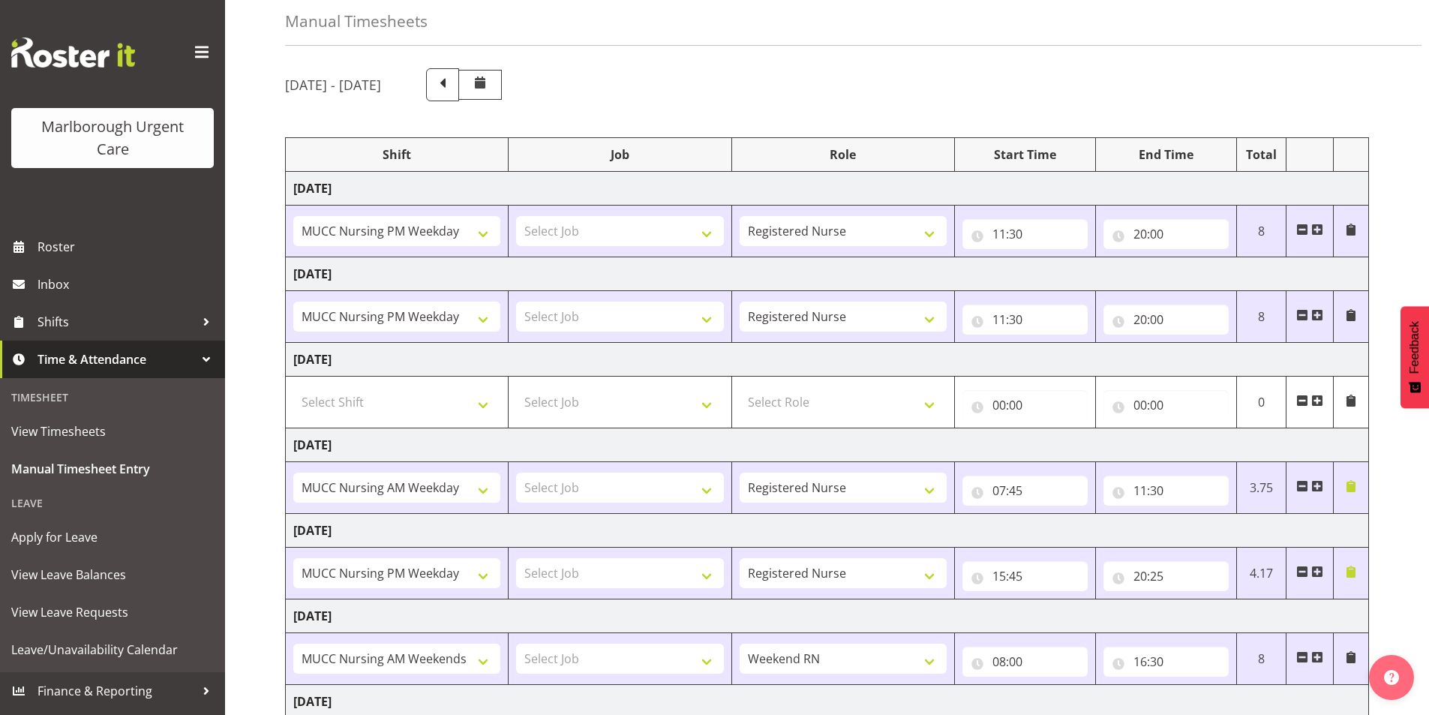
scroll to position [0, 0]
